Goal: Task Accomplishment & Management: Complete application form

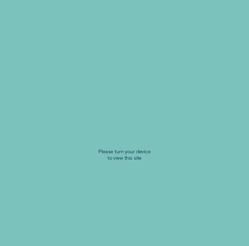
click at [201, 211] on div "Please turn your device to view this site" at bounding box center [124, 123] width 249 height 246
click at [126, 110] on icon at bounding box center [125, 115] width 44 height 45
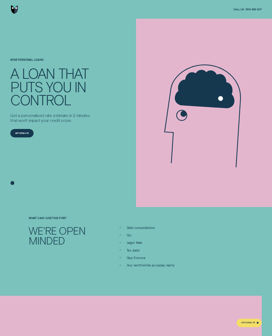
click at [130, 237] on span "Car" at bounding box center [129, 235] width 5 height 4
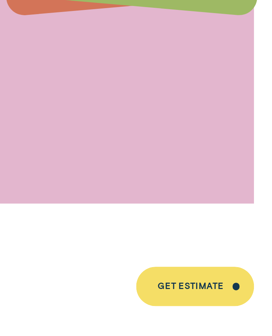
scroll to position [695, 0]
click at [198, 245] on div "Get Estimate" at bounding box center [215, 306] width 34 height 4
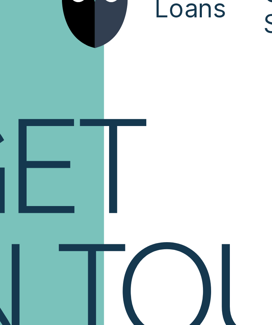
scroll to position [292, 94]
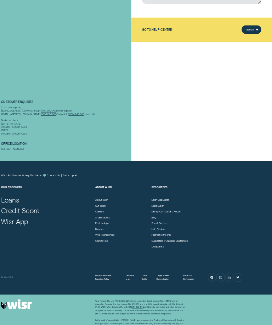
scroll to position [152, 0]
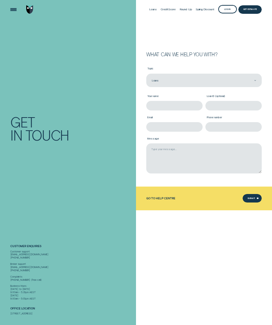
click at [159, 103] on input "Your name" at bounding box center [174, 106] width 56 height 10
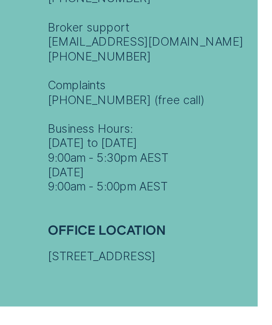
type input "[PERSON_NAME]"
click at [113, 143] on div "Customer support [EMAIL_ADDRESS][DOMAIN_NAME] [PHONE_NUMBER] Broker support [EM…" at bounding box center [78, 204] width 107 height 122
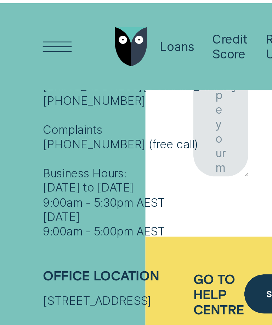
scroll to position [668, 0]
